Goal: Find specific page/section: Find specific page/section

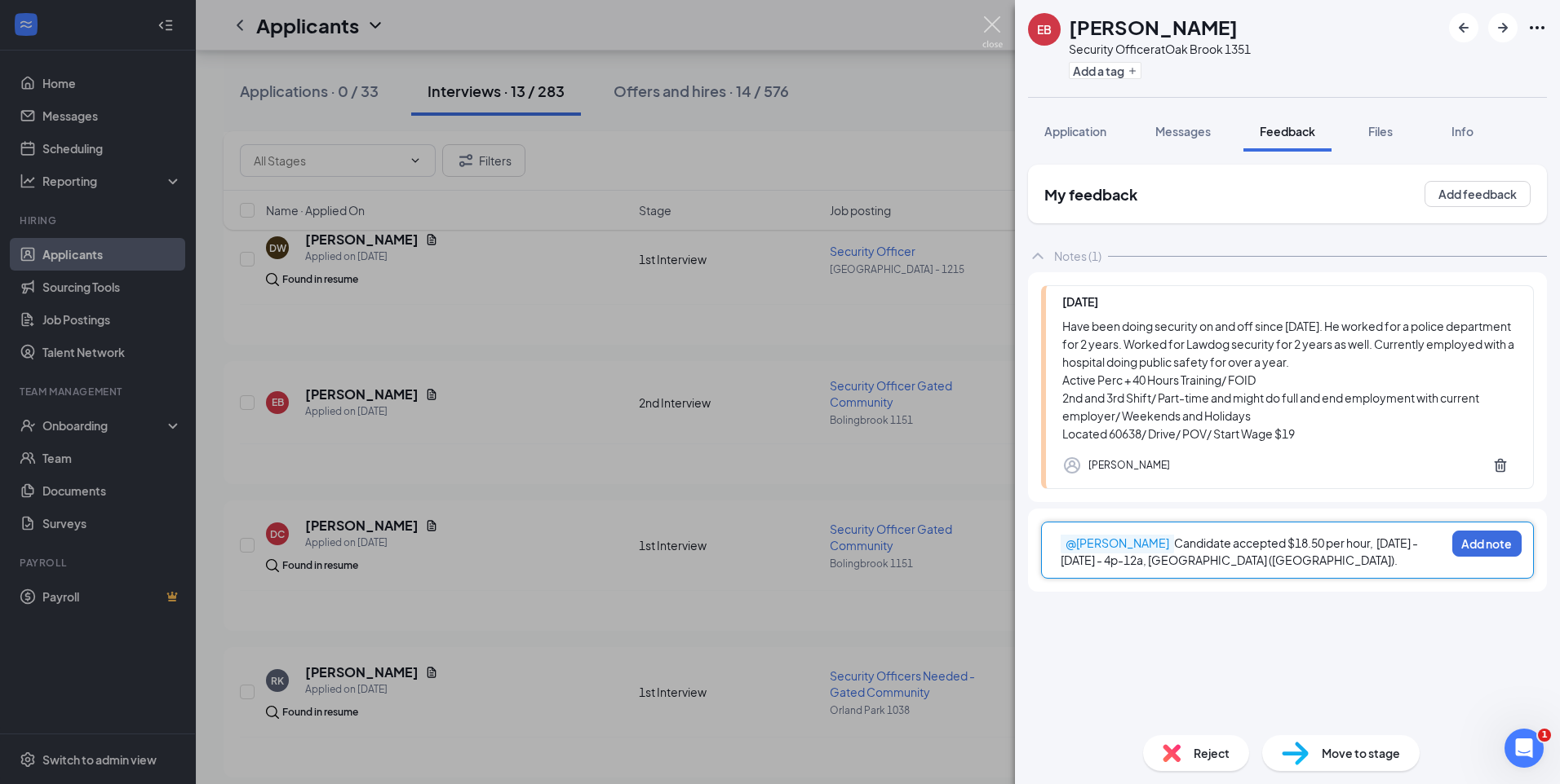
click at [989, 23] on img at bounding box center [992, 32] width 21 height 31
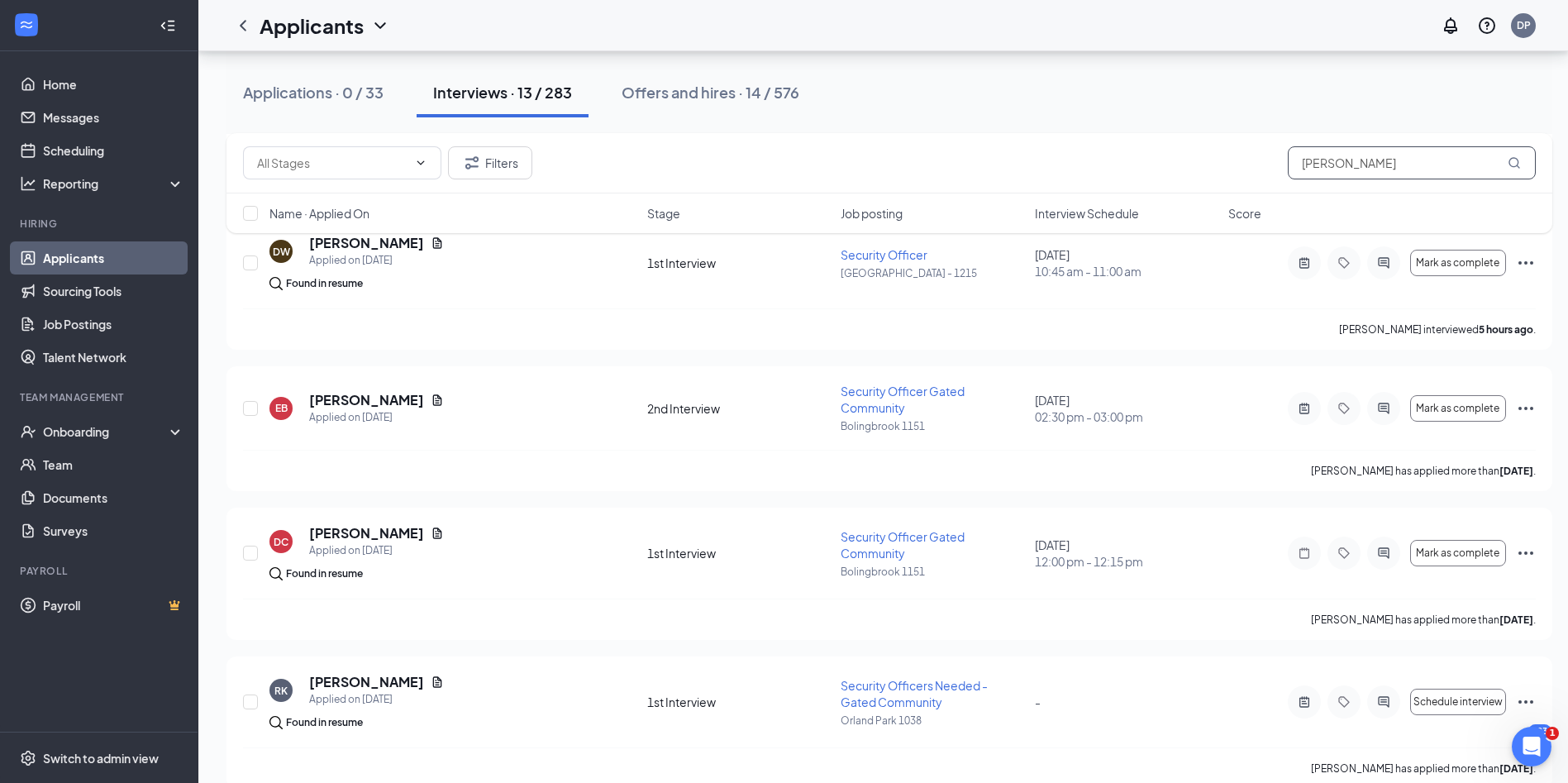
drag, startPoint x: 1347, startPoint y: 166, endPoint x: 1260, endPoint y: 168, distance: 87.0
click at [1260, 168] on div "Filters [PERSON_NAME]" at bounding box center [889, 162] width 1293 height 33
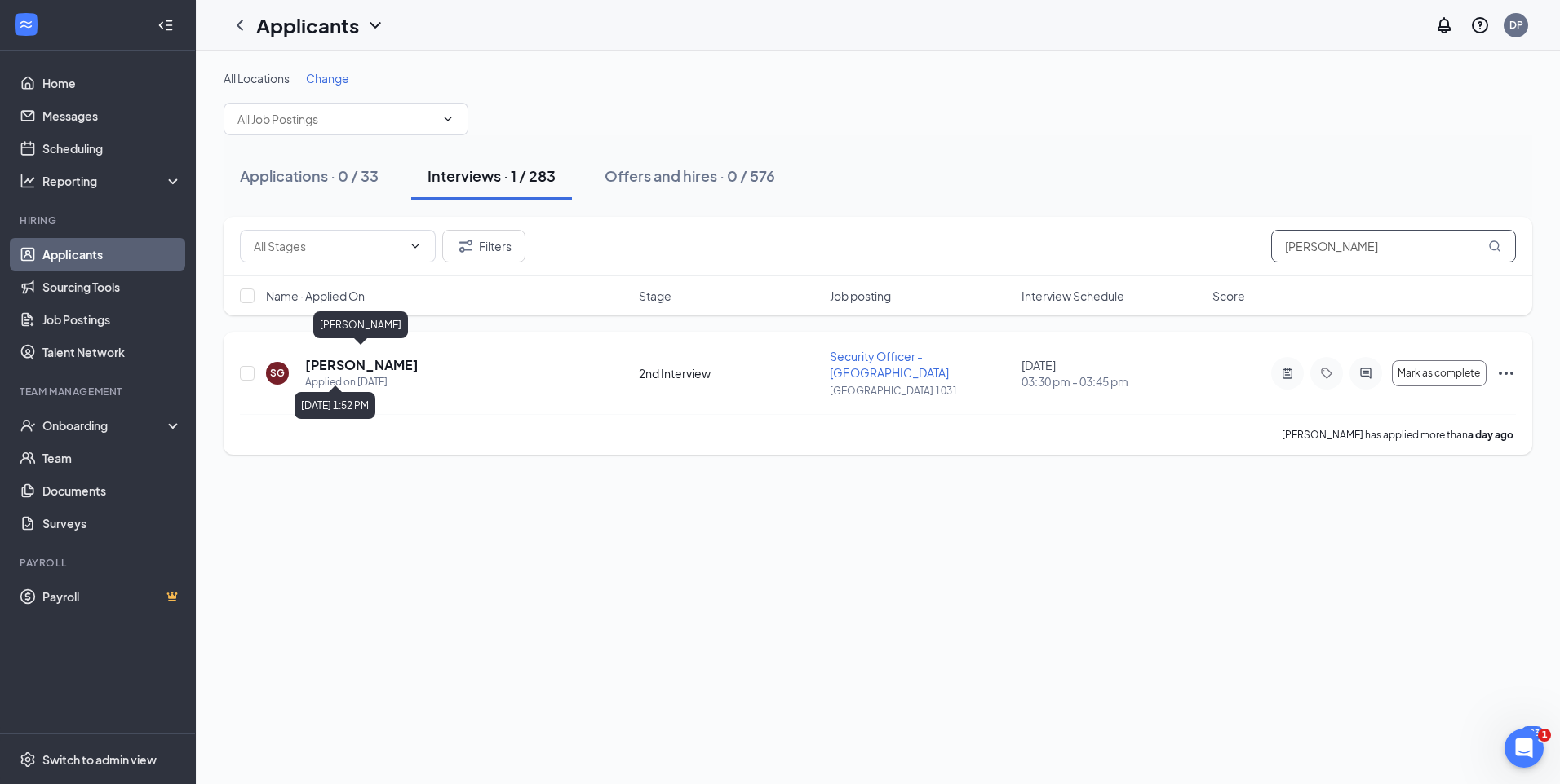
type input "[PERSON_NAME]"
click at [381, 360] on h5 "[PERSON_NAME]" at bounding box center [362, 365] width 114 height 18
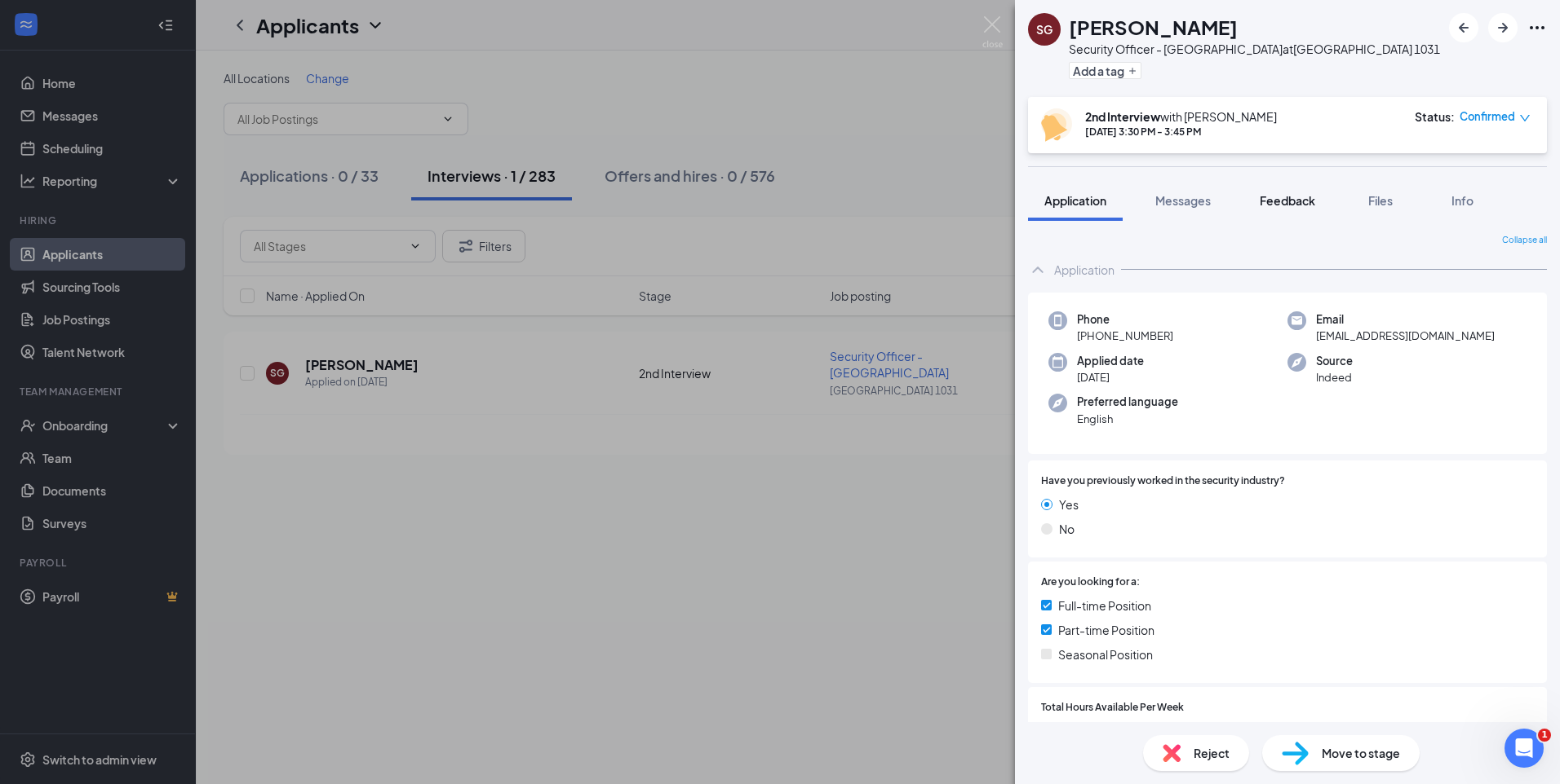
click at [1279, 198] on span "Feedback" at bounding box center [1287, 200] width 56 height 15
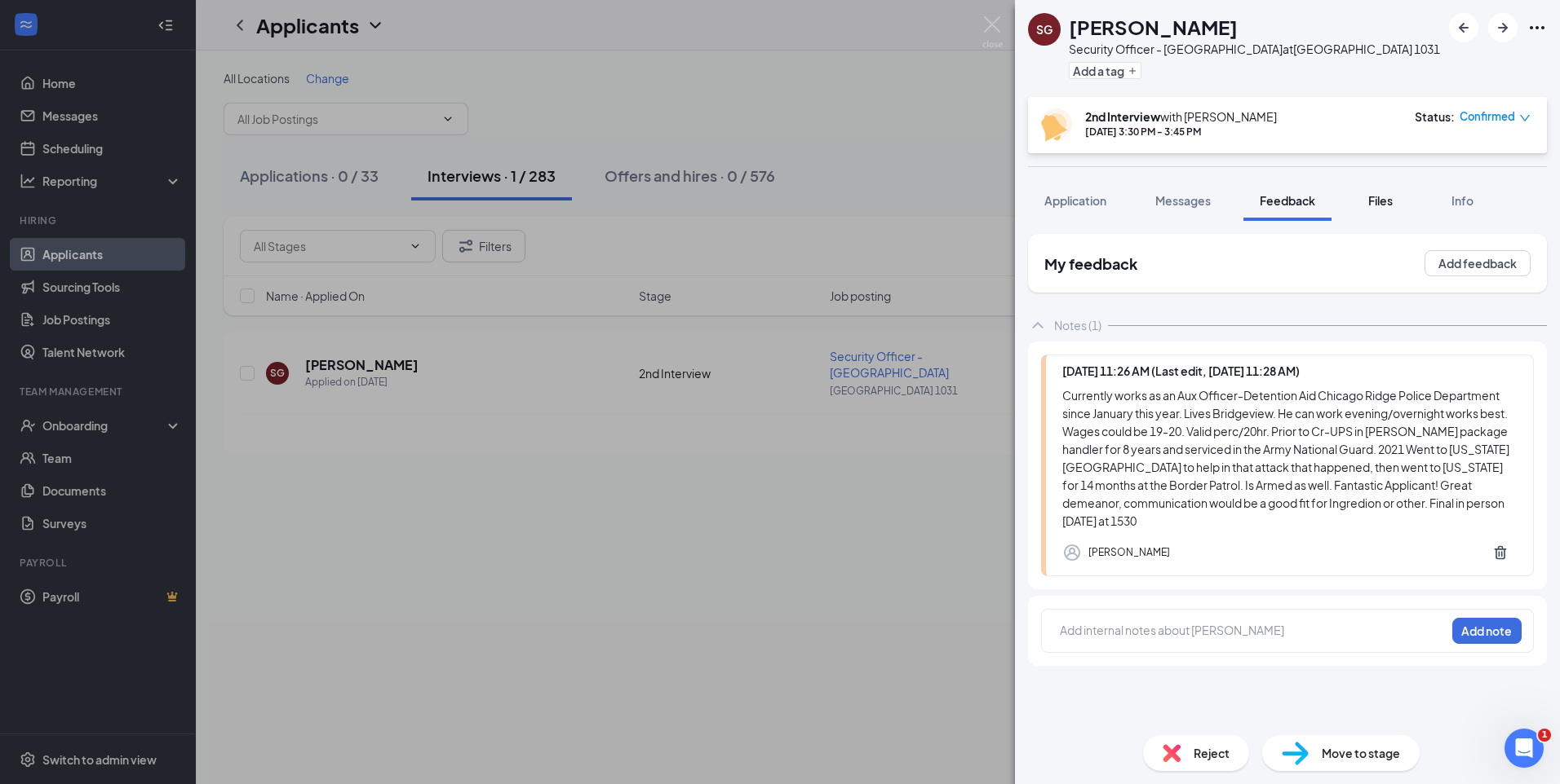
click at [1396, 203] on button "Files" at bounding box center [1380, 201] width 66 height 41
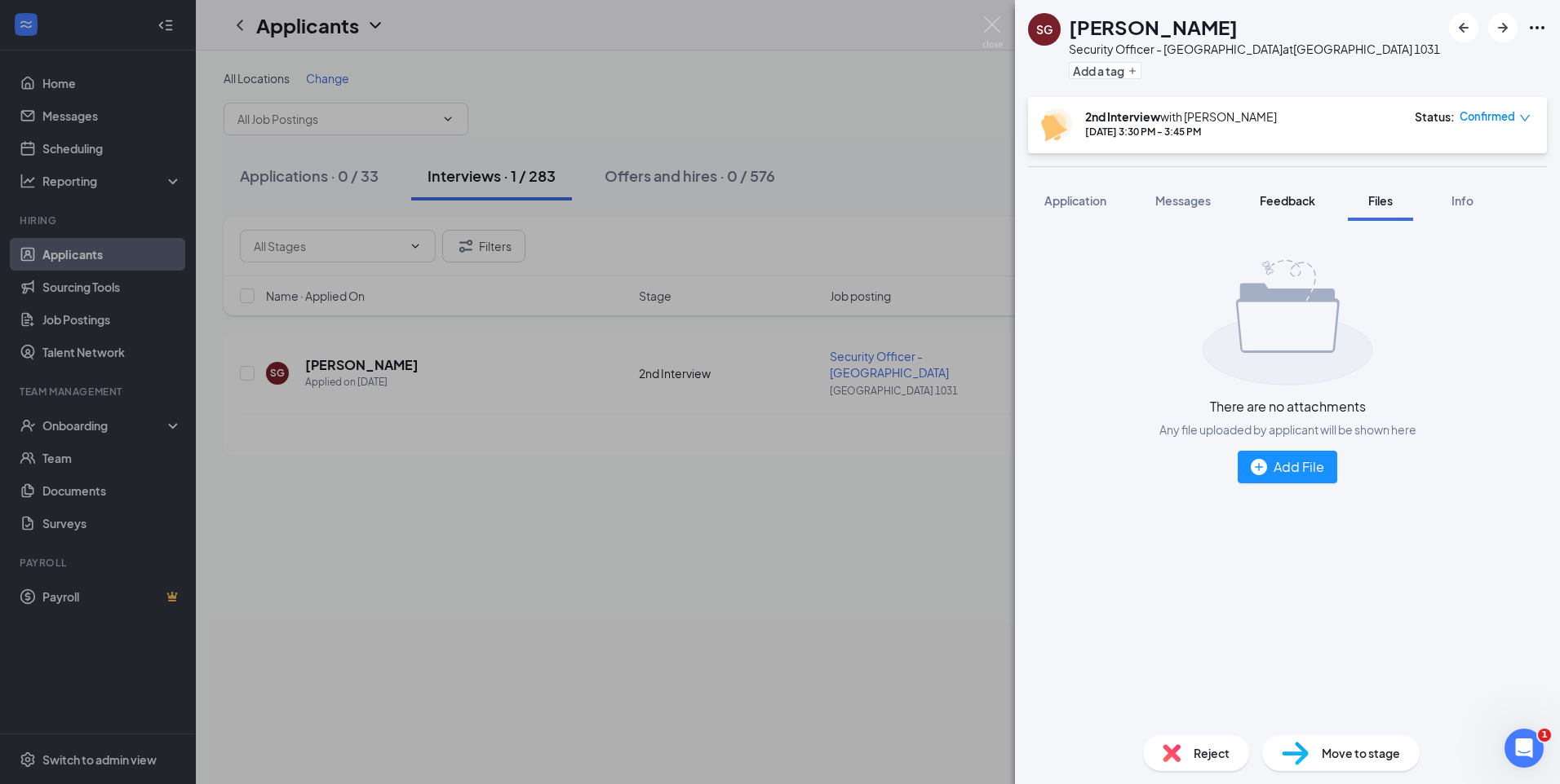
click at [1279, 194] on span "Feedback" at bounding box center [1287, 200] width 56 height 15
